Goal: Information Seeking & Learning: Learn about a topic

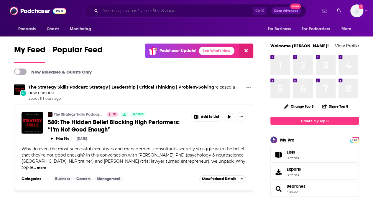
click at [136, 11] on input "Search podcasts, credits, & more..." at bounding box center [176, 10] width 152 height 9
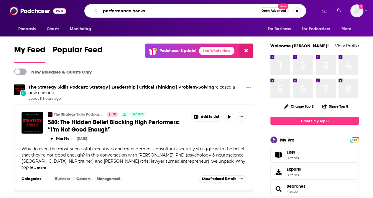
click at [160, 9] on input "performance hacks" at bounding box center [179, 10] width 158 height 9
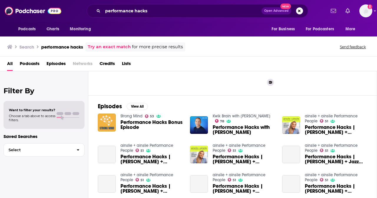
scroll to position [59, 0]
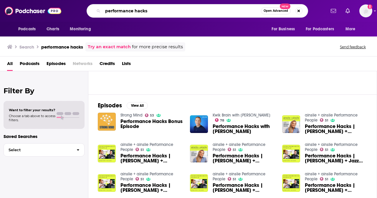
drag, startPoint x: 135, startPoint y: 10, endPoint x: 154, endPoint y: 1, distance: 21.2
click at [136, 10] on input "performance hacks" at bounding box center [182, 10] width 158 height 9
type input "performance people"
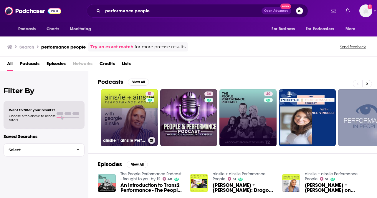
click at [137, 110] on link "51 ainslie + ainslie Performance People" at bounding box center [129, 117] width 57 height 57
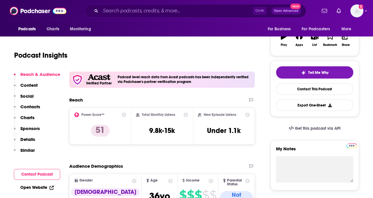
scroll to position [59, 0]
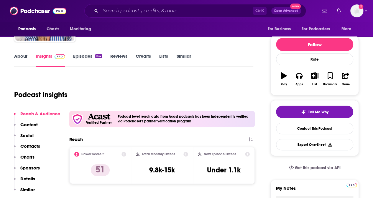
click at [82, 55] on link "Episodes 164" at bounding box center [87, 60] width 29 height 14
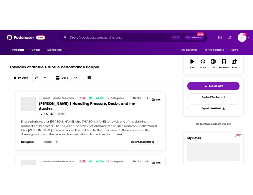
scroll to position [98, 0]
